Goal: Information Seeking & Learning: Learn about a topic

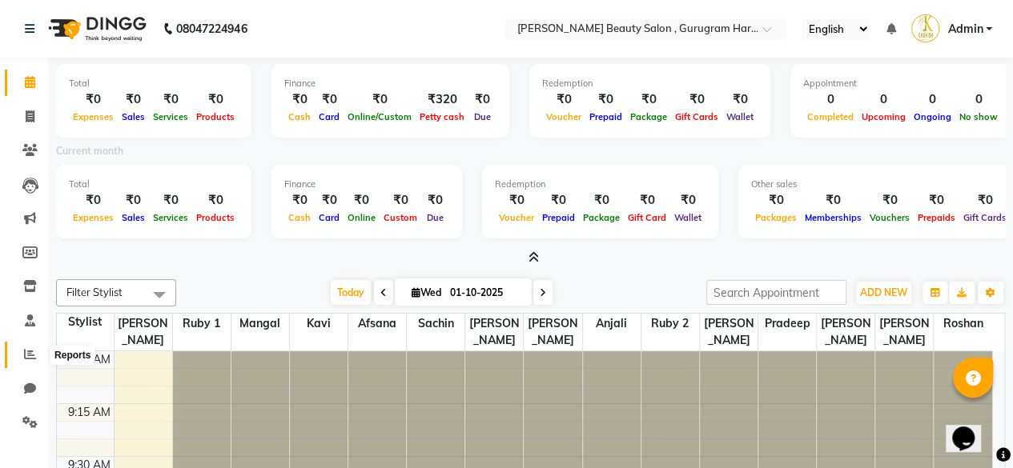
click at [26, 356] on icon at bounding box center [30, 354] width 12 height 12
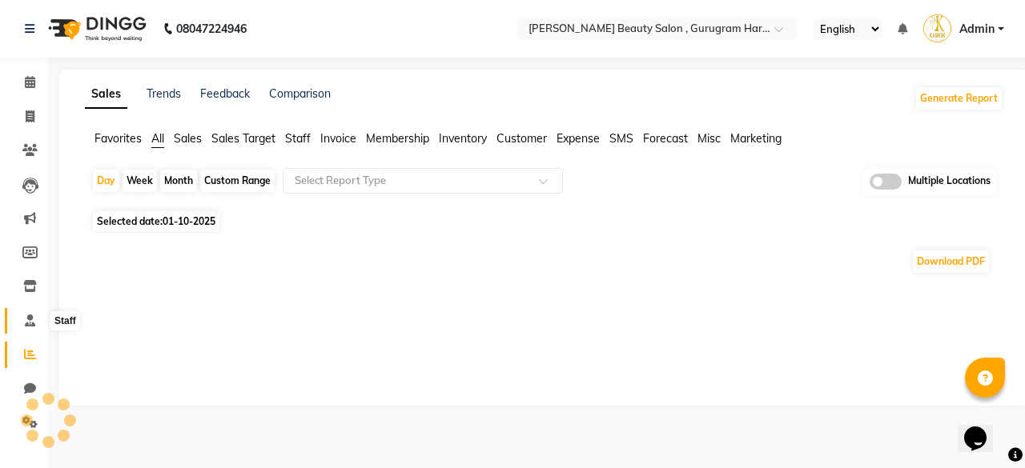
click at [34, 320] on icon at bounding box center [30, 321] width 10 height 12
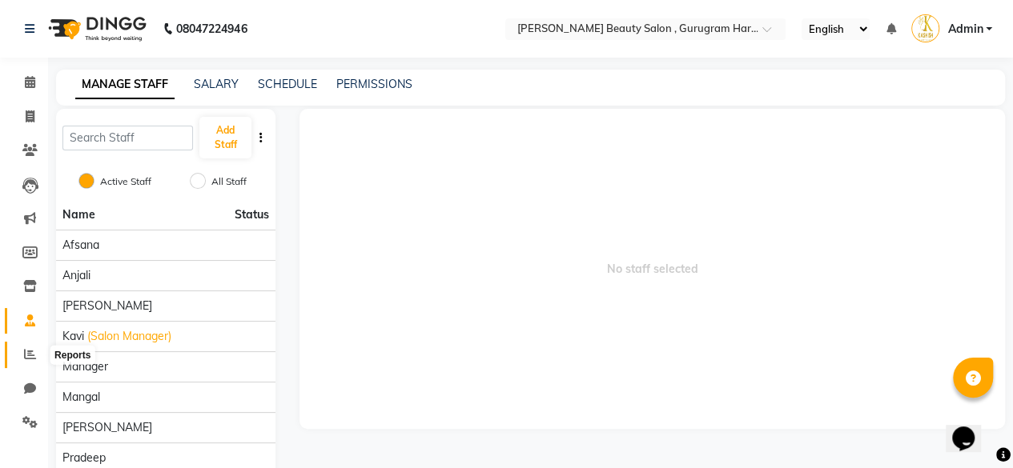
click at [35, 360] on icon at bounding box center [30, 354] width 12 height 12
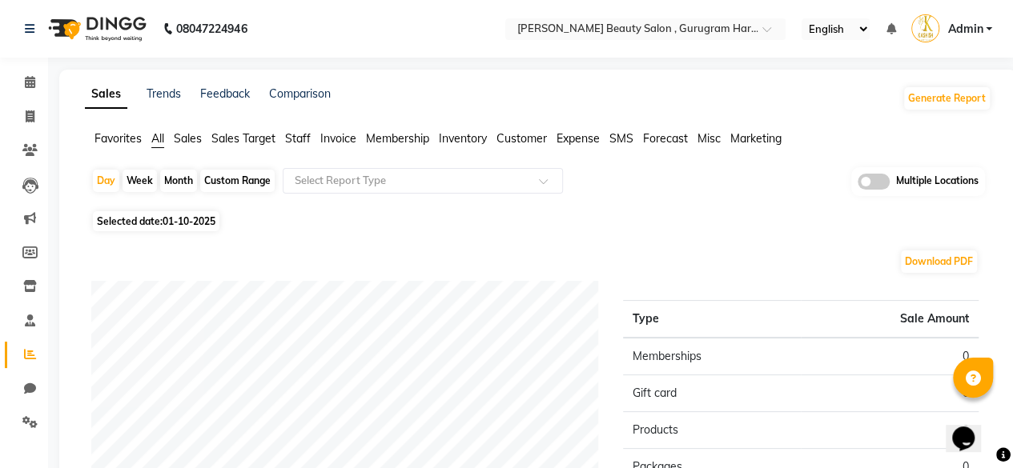
click at [303, 137] on span "Staff" at bounding box center [298, 138] width 26 height 14
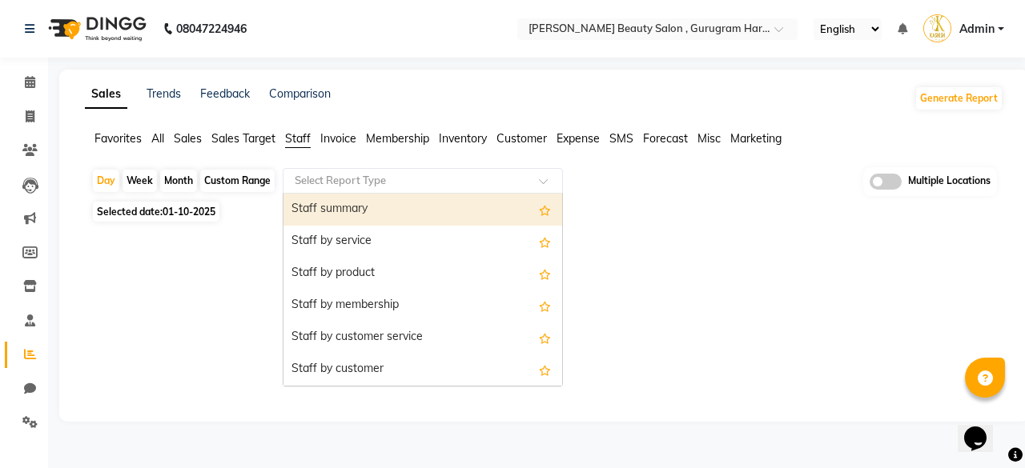
click at [344, 173] on input "text" at bounding box center [406, 181] width 231 height 16
click at [229, 175] on div "Custom Range" at bounding box center [237, 181] width 74 height 22
select select "10"
select select "2025"
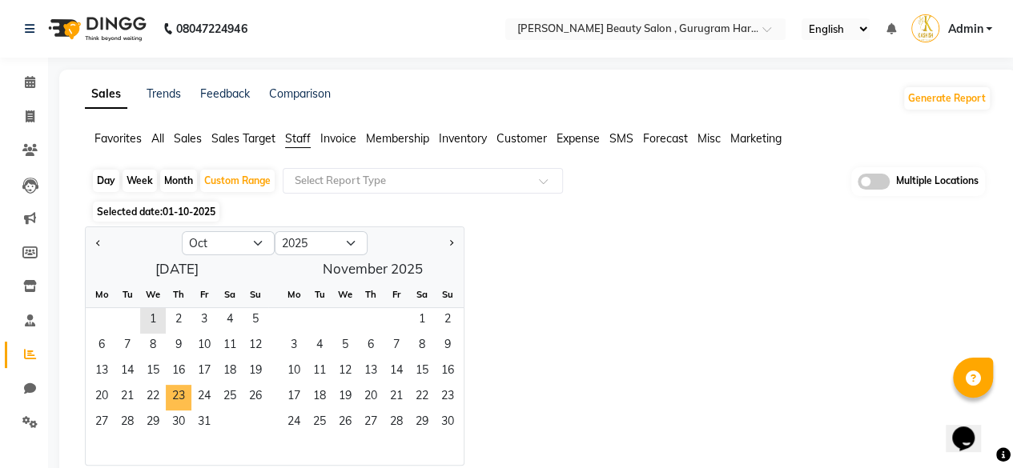
click at [175, 397] on span "23" at bounding box center [179, 398] width 26 height 26
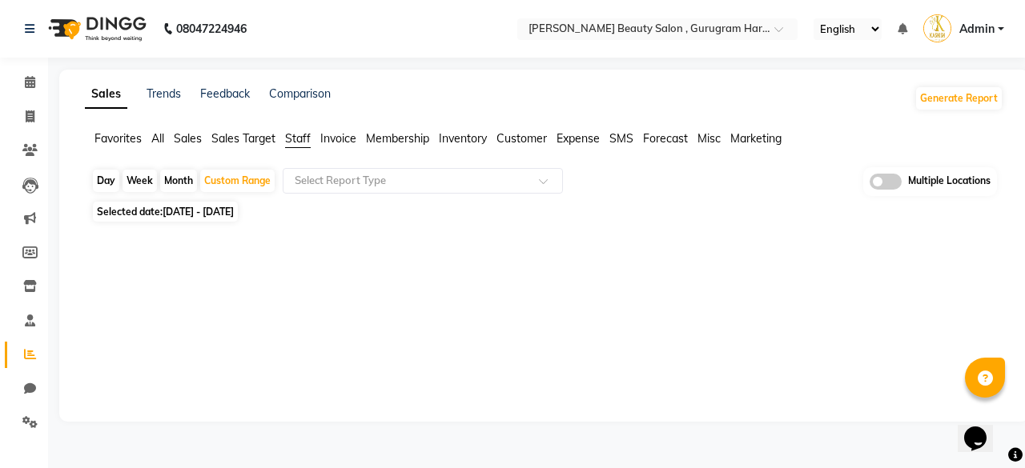
click at [234, 211] on span "[DATE] - [DATE]" at bounding box center [198, 212] width 71 height 12
select select "10"
select select "2025"
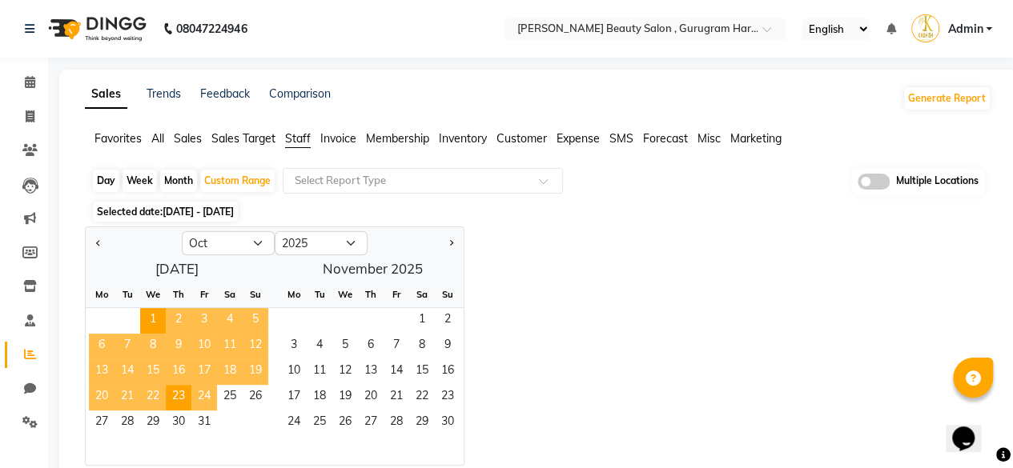
click at [202, 394] on span "24" at bounding box center [204, 398] width 26 height 26
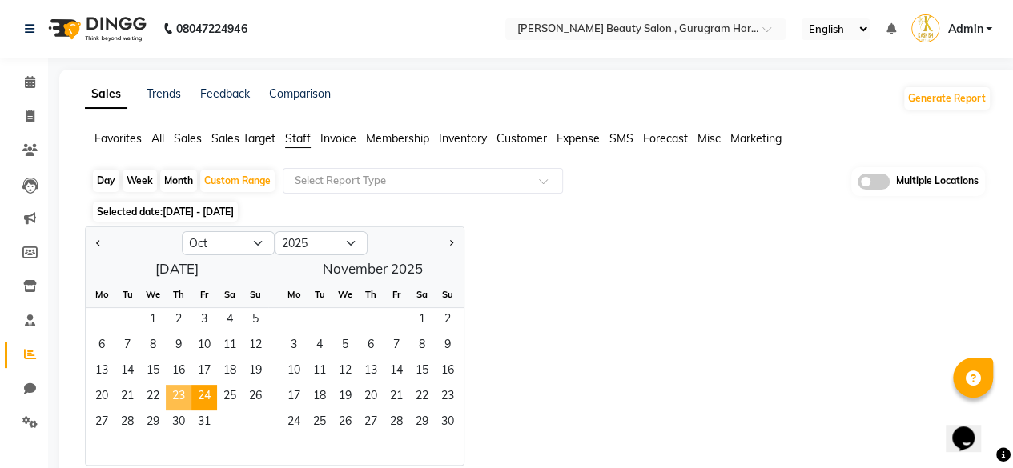
click at [186, 398] on span "23" at bounding box center [179, 398] width 26 height 26
click at [556, 363] on div "Jan Feb Mar Apr May Jun [DATE] Aug Sep Oct Nov [DATE] 2016 2017 2018 2019 2020 …" at bounding box center [538, 346] width 906 height 239
click at [199, 398] on span "24" at bounding box center [204, 398] width 26 height 26
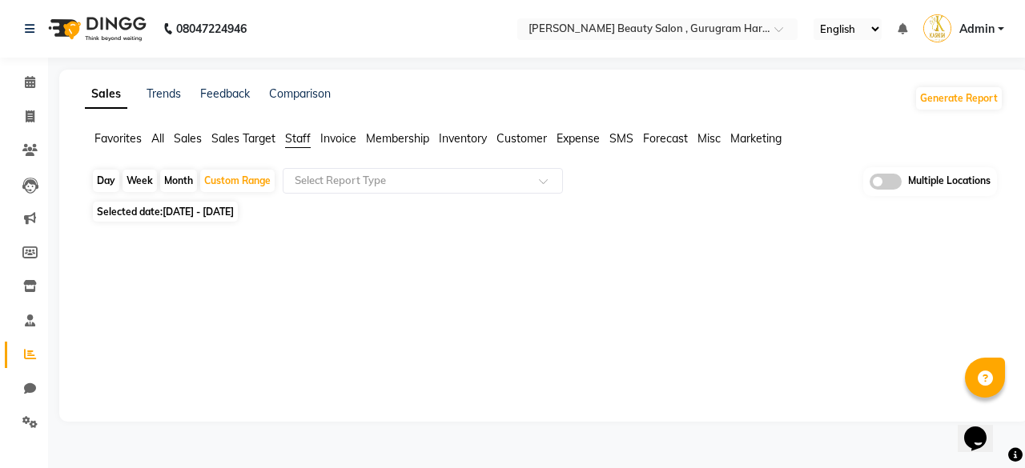
click at [357, 176] on input "text" at bounding box center [406, 181] width 231 height 16
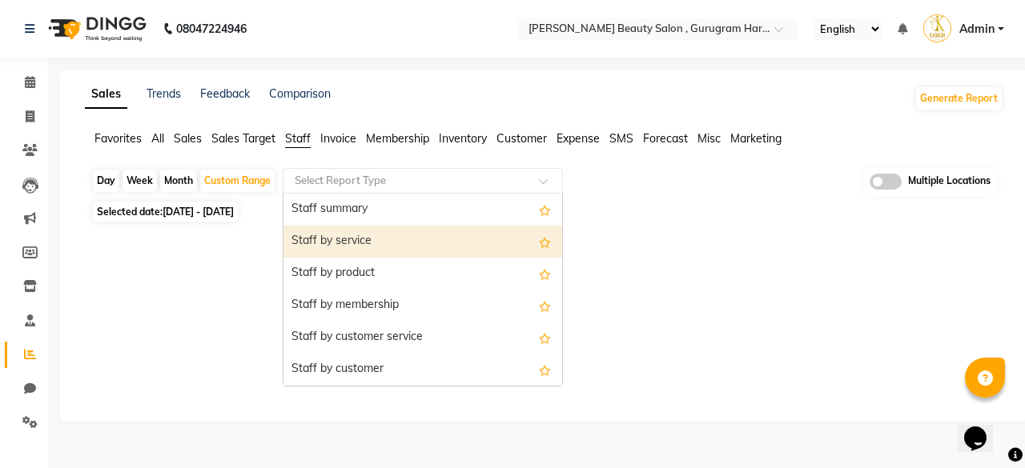
click at [346, 244] on div "Staff by service" at bounding box center [422, 242] width 279 height 32
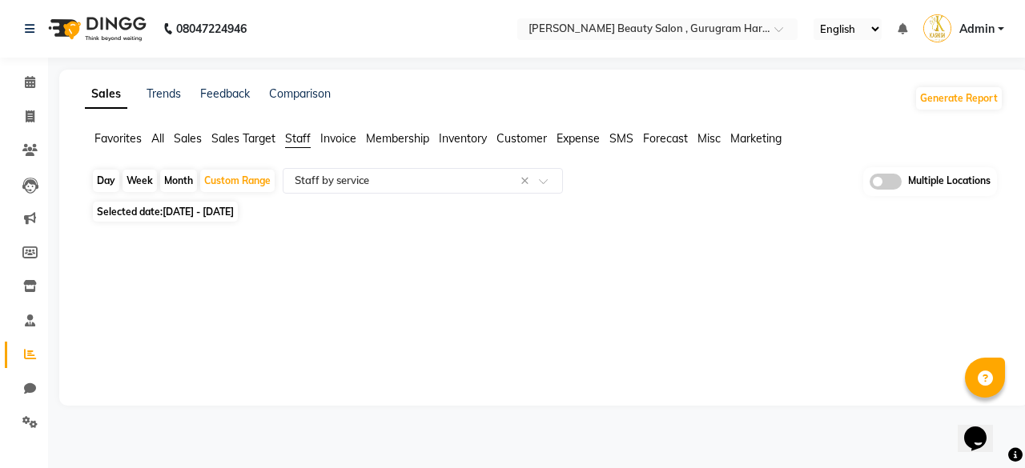
click at [231, 217] on span "[DATE] - [DATE]" at bounding box center [198, 212] width 71 height 12
select select "10"
select select "2025"
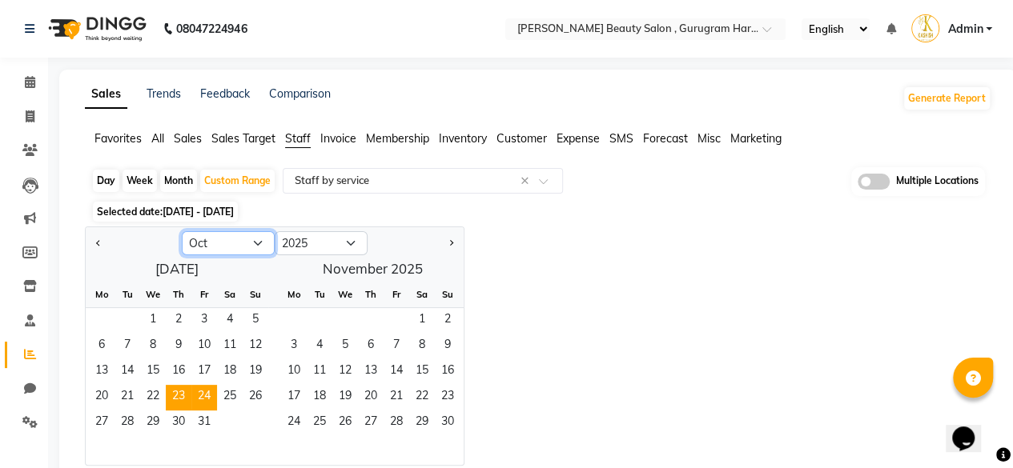
click at [229, 241] on select "Jan Feb Mar Apr May Jun [DATE] Aug Sep Oct Nov Dec" at bounding box center [228, 243] width 93 height 24
select select "9"
click at [182, 231] on select "Jan Feb Mar Apr May Jun [DATE] Aug Sep Oct Nov Dec" at bounding box center [228, 243] width 93 height 24
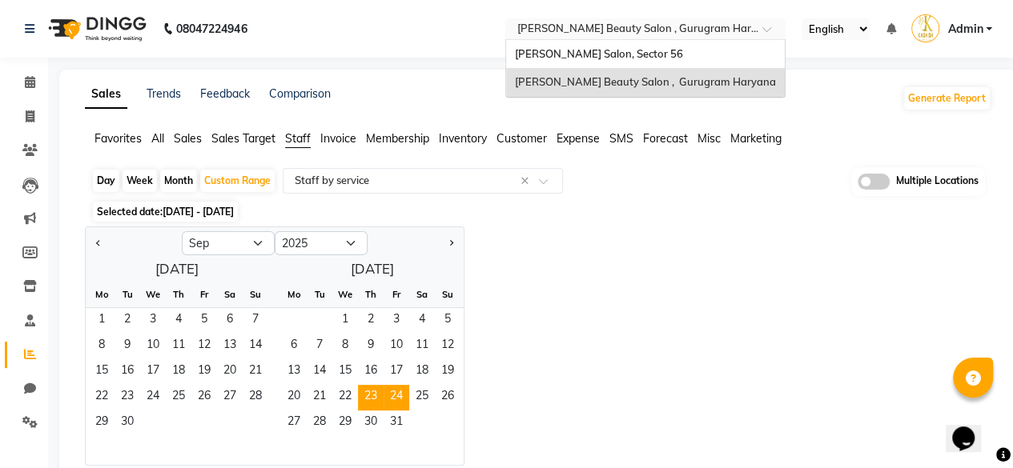
click at [647, 34] on input "text" at bounding box center [629, 30] width 232 height 16
click at [628, 54] on span "[PERSON_NAME] Salon, Sector 56" at bounding box center [598, 53] width 168 height 13
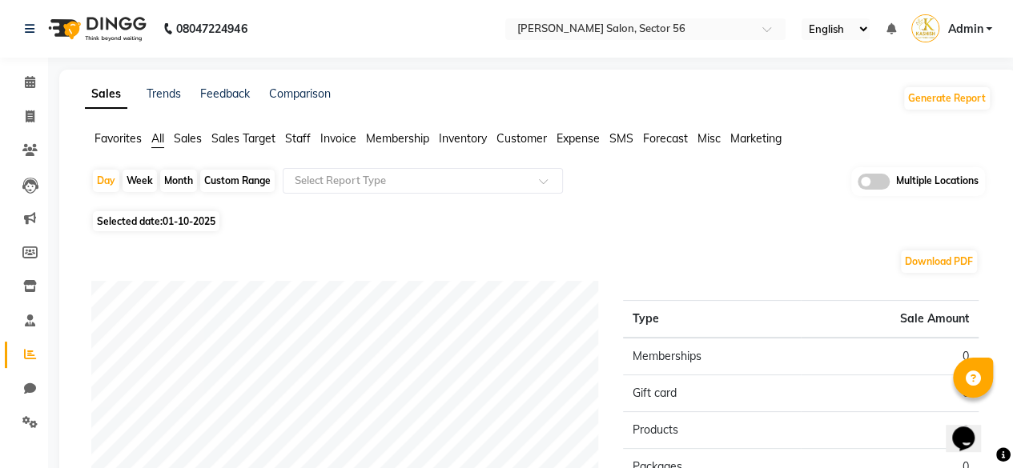
click at [219, 181] on div "Custom Range" at bounding box center [237, 181] width 74 height 22
select select "10"
select select "2025"
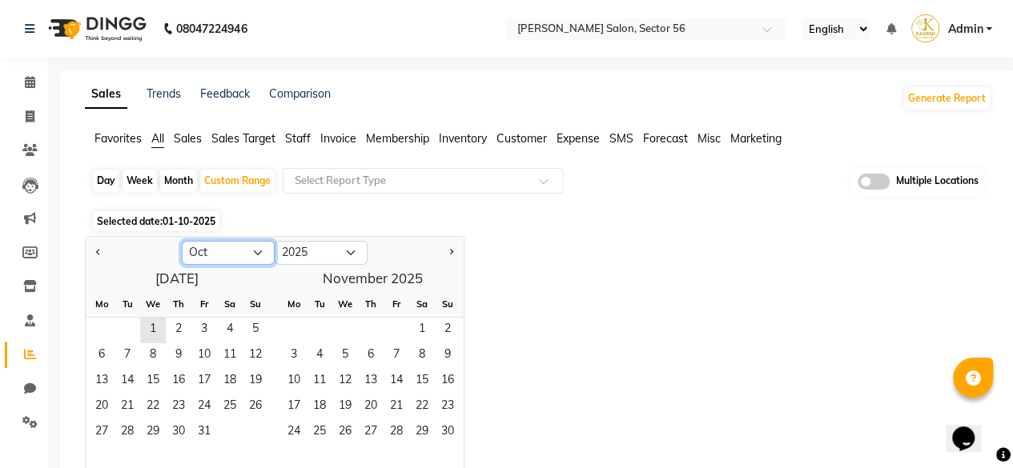
click at [204, 248] on select "Jan Feb Mar Apr May Jun [DATE] Aug Sep Oct Nov Dec" at bounding box center [228, 253] width 93 height 24
select select "9"
click at [182, 241] on select "Jan Feb Mar Apr May Jun [DATE] Aug Sep Oct Nov Dec" at bounding box center [228, 253] width 93 height 24
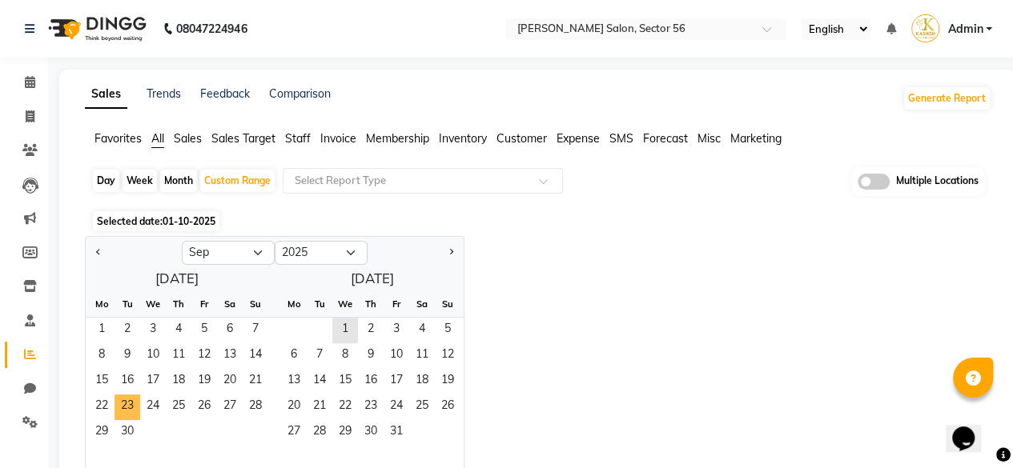
click at [130, 404] on span "23" at bounding box center [127, 408] width 26 height 26
click at [156, 404] on span "24" at bounding box center [153, 408] width 26 height 26
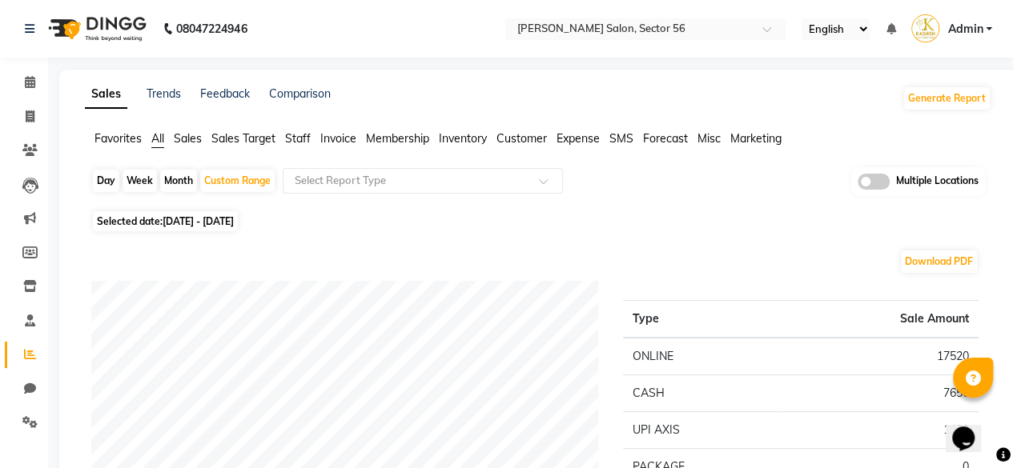
click at [309, 138] on span "Staff" at bounding box center [298, 138] width 26 height 14
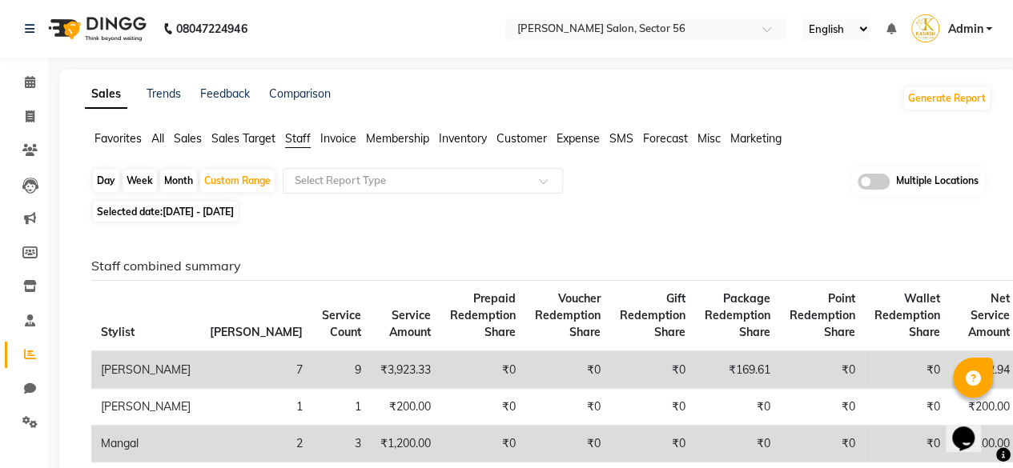
click at [371, 183] on input "text" at bounding box center [406, 181] width 231 height 16
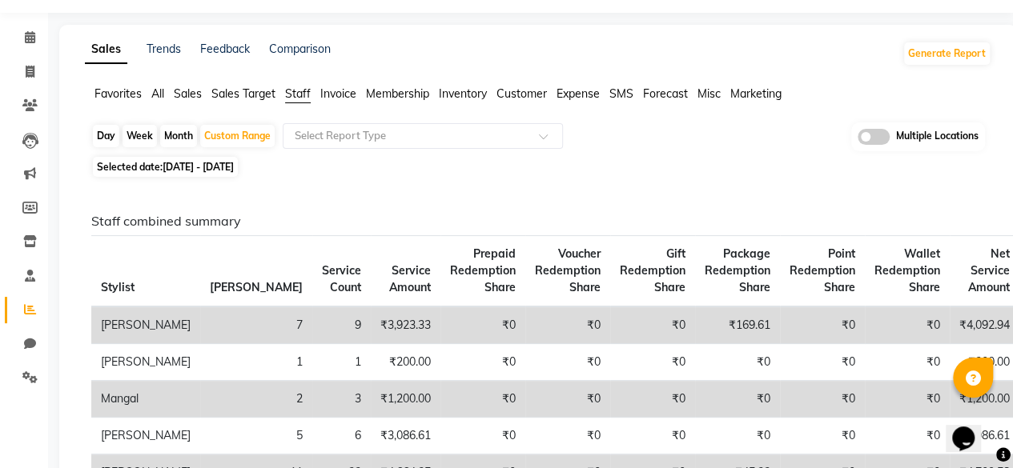
scroll to position [32, 0]
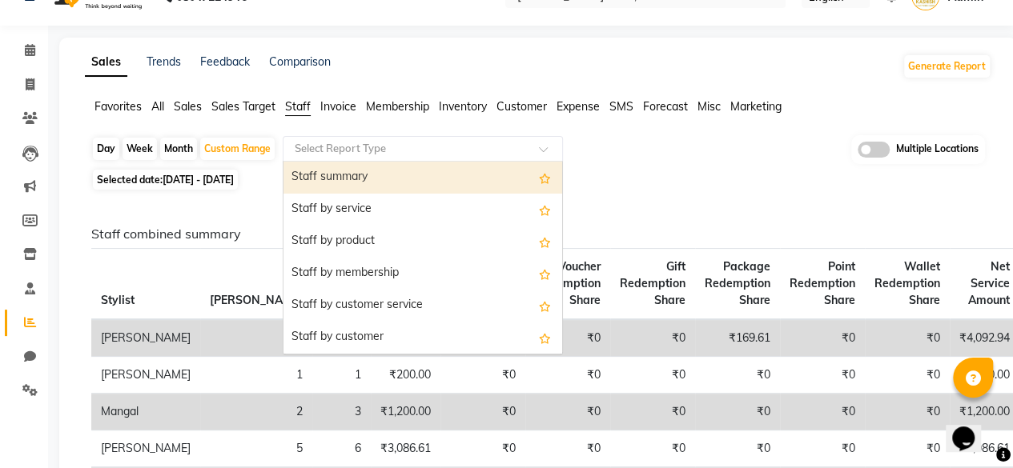
click at [393, 150] on input "text" at bounding box center [406, 149] width 231 height 16
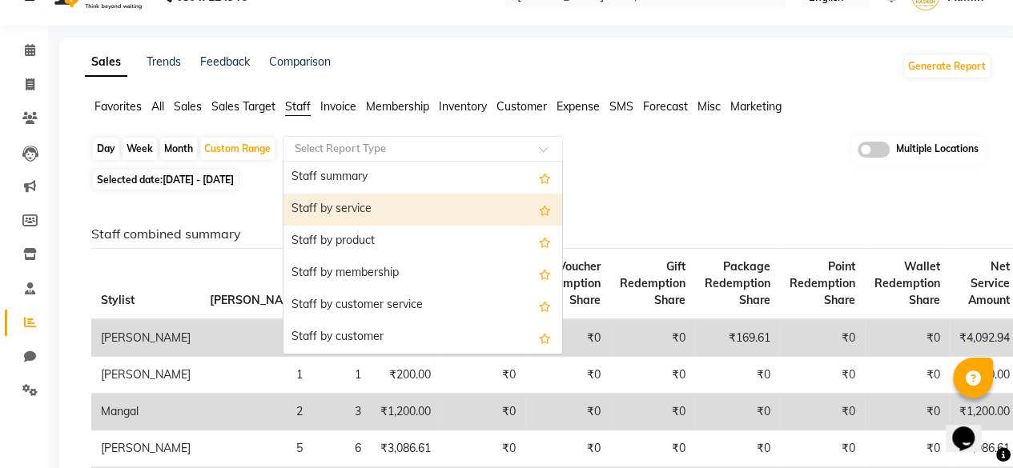
click at [370, 213] on div "Staff by service" at bounding box center [422, 210] width 279 height 32
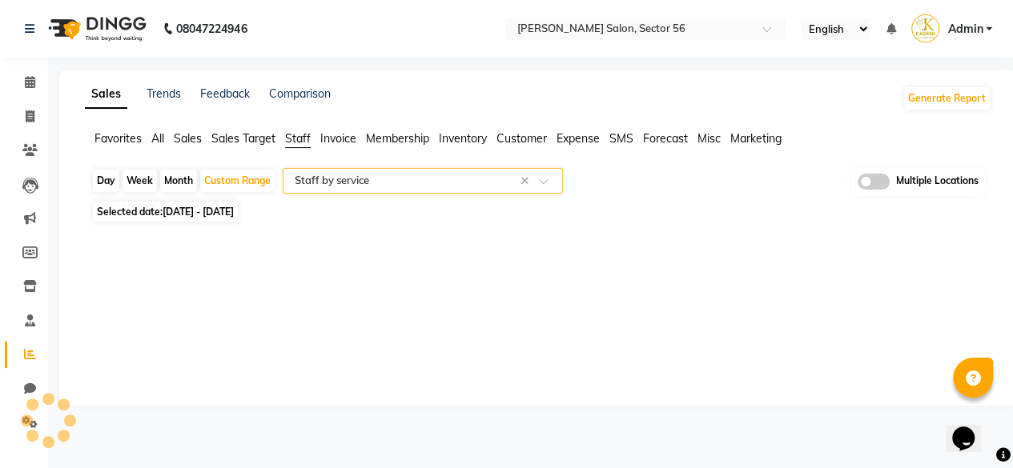
scroll to position [0, 0]
select select "filtered_report"
select select "csv"
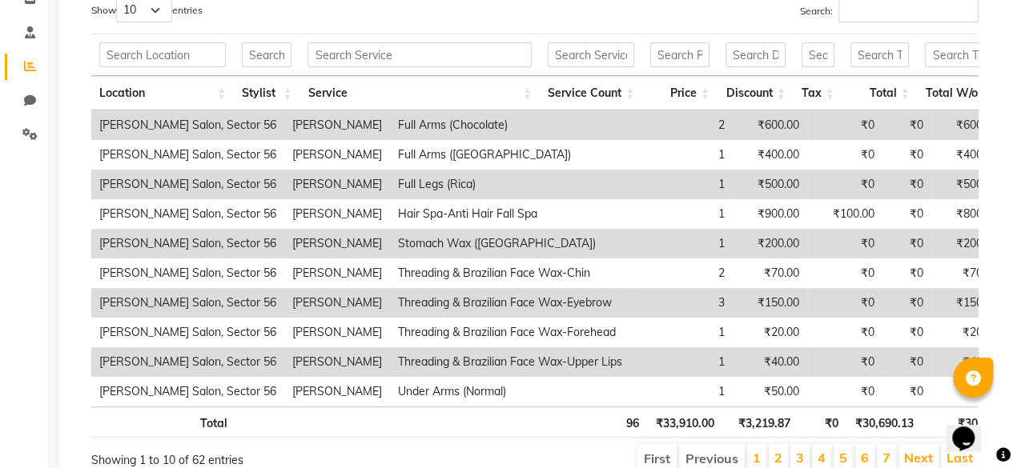
scroll to position [256, 0]
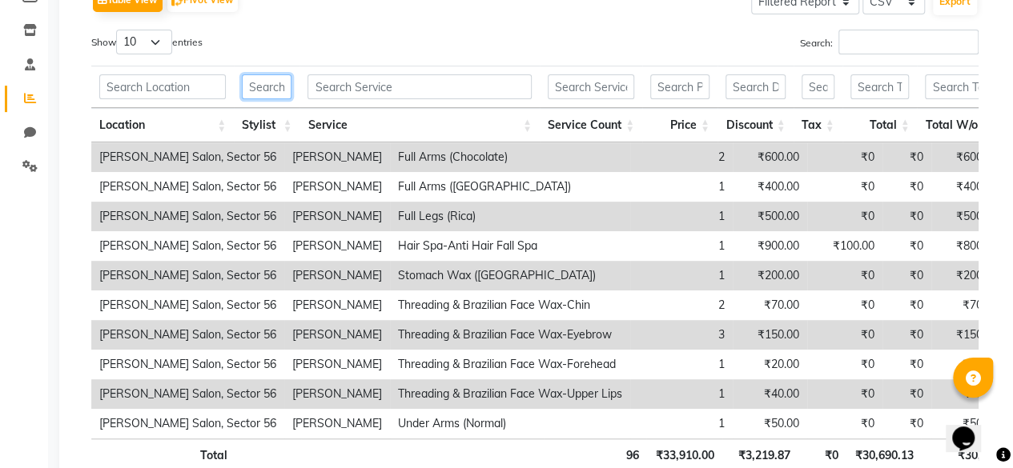
click at [267, 92] on input "text" at bounding box center [267, 86] width 50 height 25
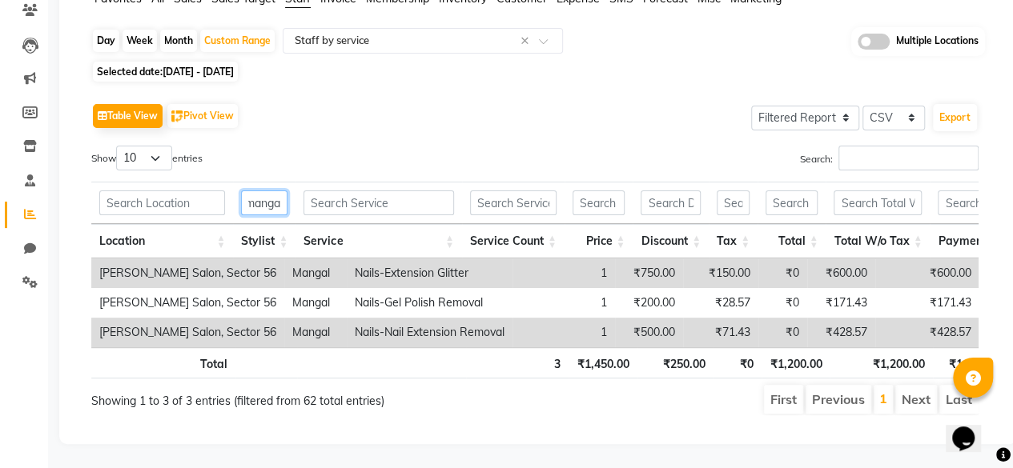
scroll to position [0, 15]
type input "m"
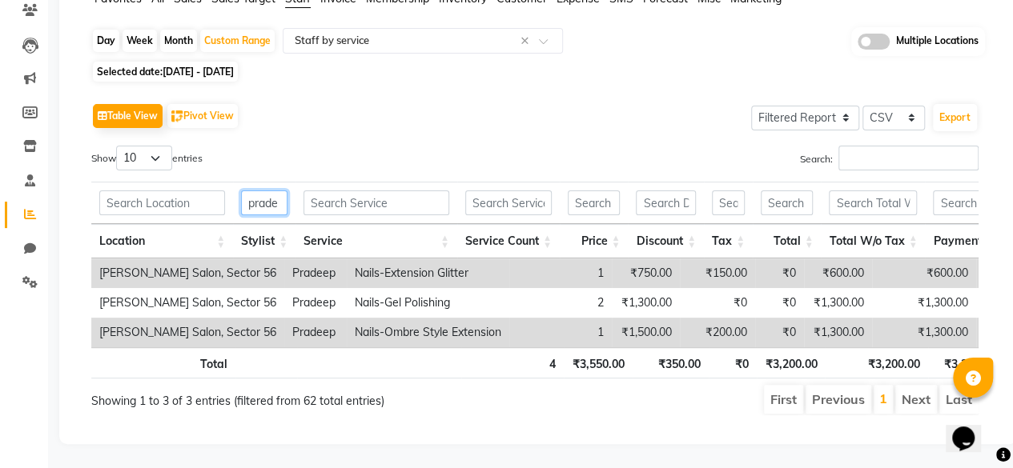
type input "prade"
click at [548, 396] on ul "First Previous 1 Next Last" at bounding box center [725, 399] width 508 height 29
click at [662, 146] on div "Search:" at bounding box center [762, 161] width 431 height 31
click at [387, 288] on td "Nails-Gel Polishing" at bounding box center [428, 303] width 163 height 30
click at [386, 259] on td "Nails-Extension Glitter" at bounding box center [428, 274] width 163 height 30
